Goal: Check status

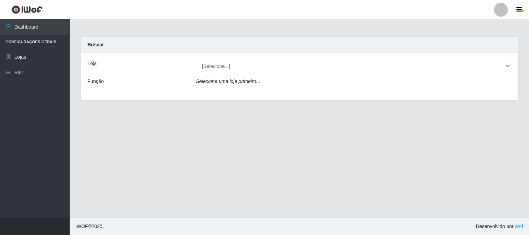
click at [228, 63] on select "[Selecione...] Rede Compras Supermercados - LOJA 1" at bounding box center [353, 66] width 315 height 12
select select "158"
click at [196, 60] on select "[Selecione...] Rede Compras Supermercados - LOJA 1" at bounding box center [353, 66] width 315 height 12
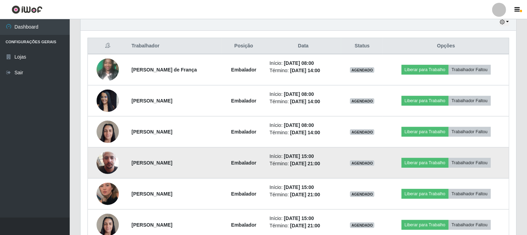
scroll to position [290, 0]
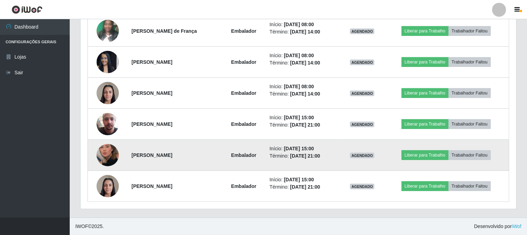
click at [108, 151] on img at bounding box center [108, 155] width 22 height 40
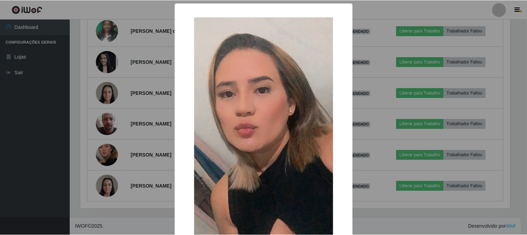
scroll to position [74, 0]
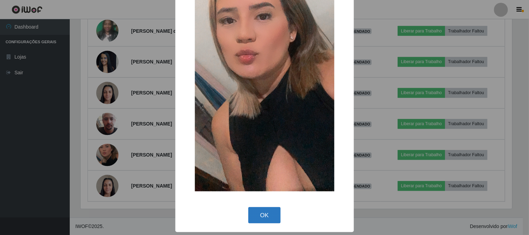
click at [266, 214] on button "OK" at bounding box center [264, 215] width 32 height 16
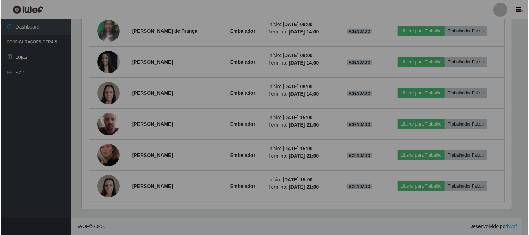
scroll to position [144, 436]
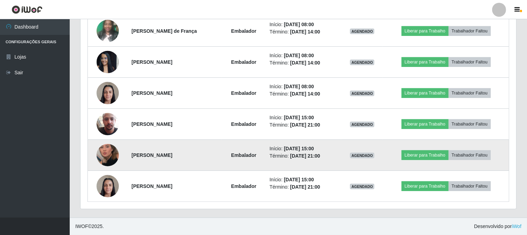
click at [107, 148] on img at bounding box center [108, 155] width 22 height 40
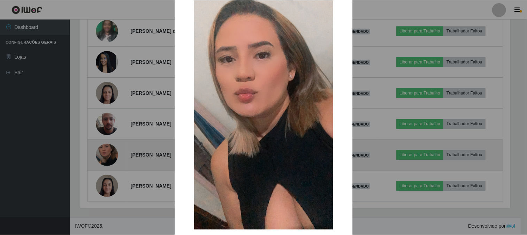
scroll to position [74, 0]
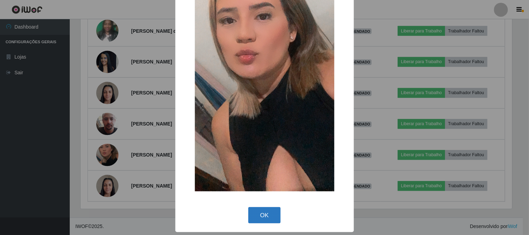
click at [260, 215] on button "OK" at bounding box center [264, 215] width 32 height 16
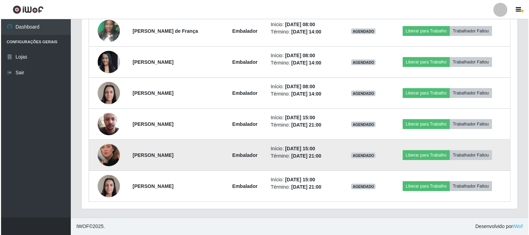
scroll to position [213, 0]
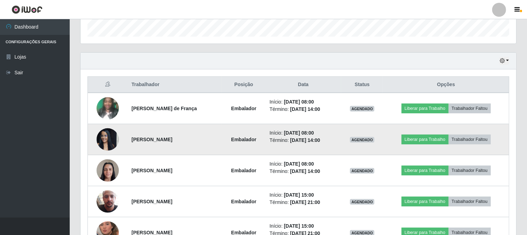
click at [105, 142] on img at bounding box center [108, 139] width 22 height 30
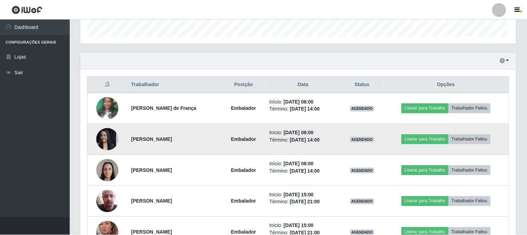
scroll to position [144, 431]
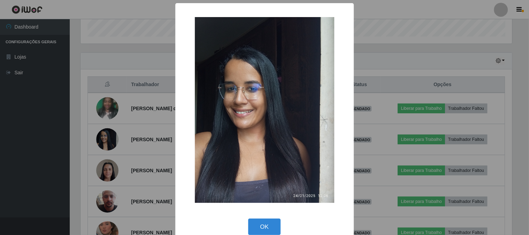
drag, startPoint x: 269, startPoint y: 223, endPoint x: 264, endPoint y: 219, distance: 6.4
click at [267, 223] on button "OK" at bounding box center [264, 227] width 32 height 16
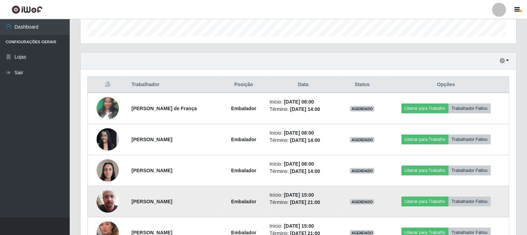
scroll to position [144, 436]
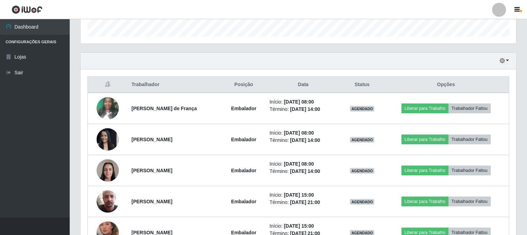
click at [509, 78] on div "Trabalhador Posição Data Status Opções [PERSON_NAME] de França Embalador Início…" at bounding box center [299, 177] width 436 height 217
